Goal: Information Seeking & Learning: Learn about a topic

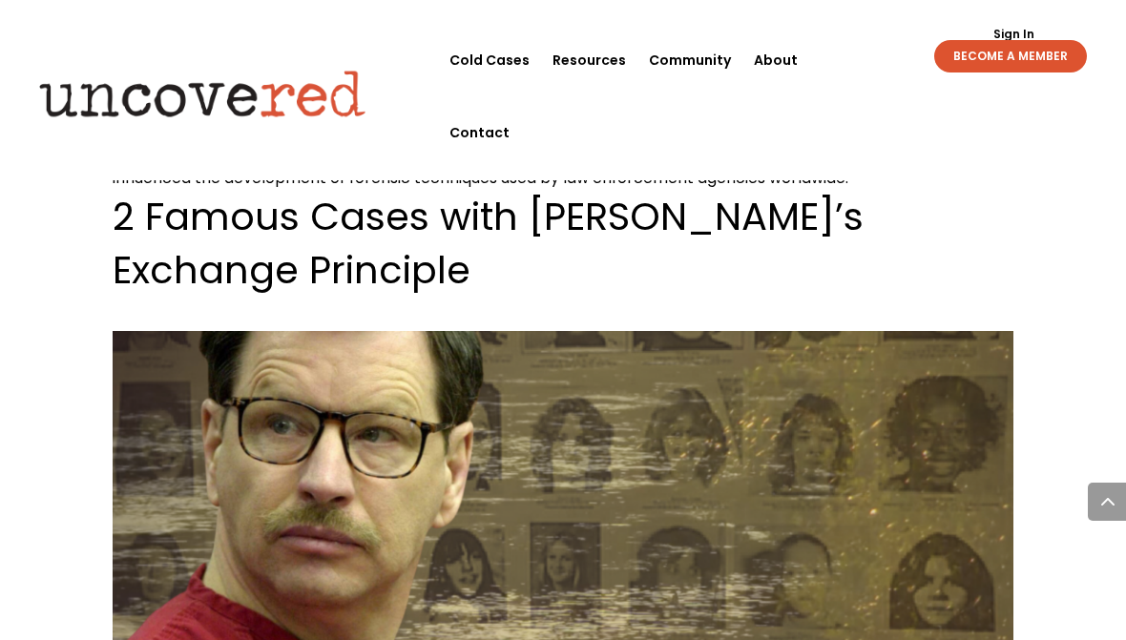
scroll to position [1919, 0]
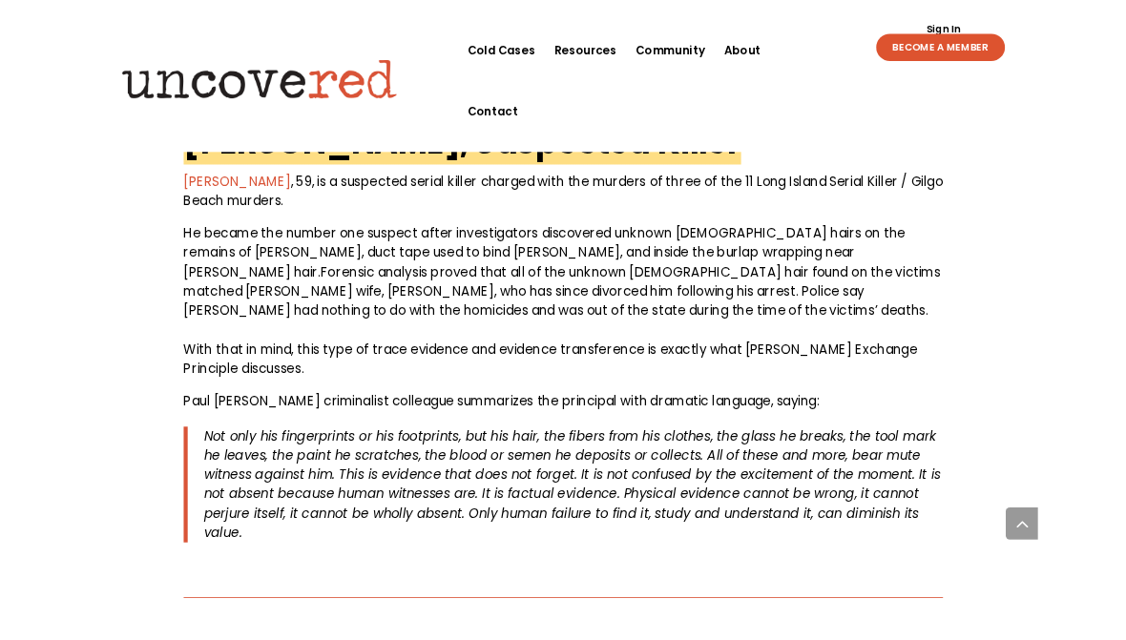
scroll to position [3269, 0]
